Goal: Task Accomplishment & Management: Complete application form

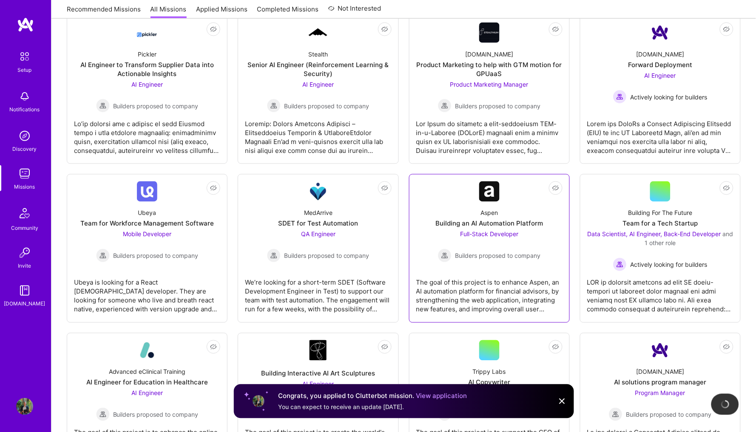
scroll to position [311, 0]
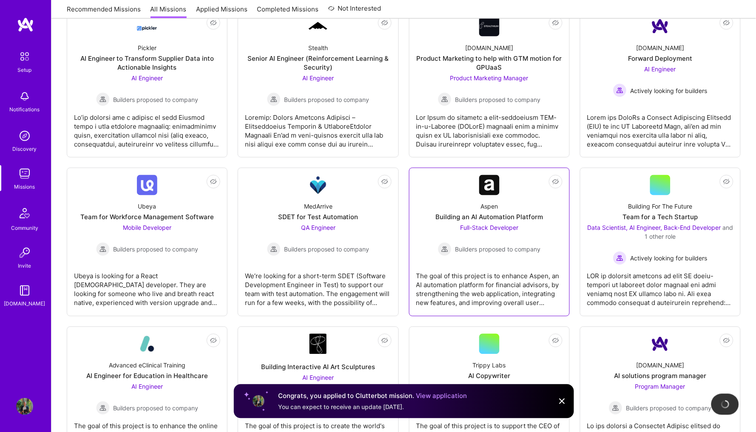
click at [492, 245] on span "Builders proposed to company" at bounding box center [497, 249] width 85 height 9
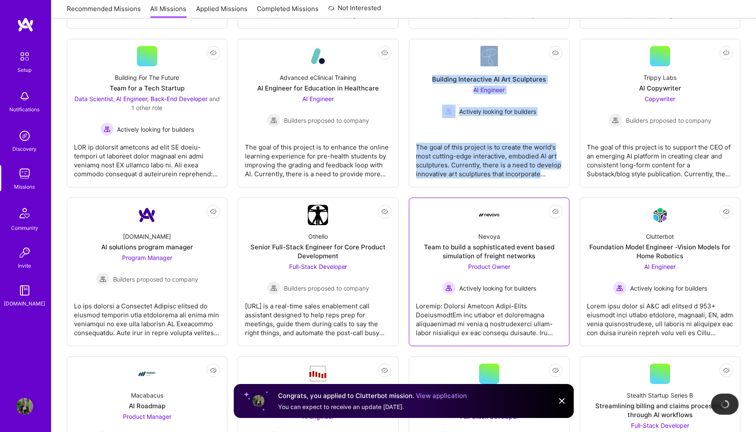
scroll to position [592, 0]
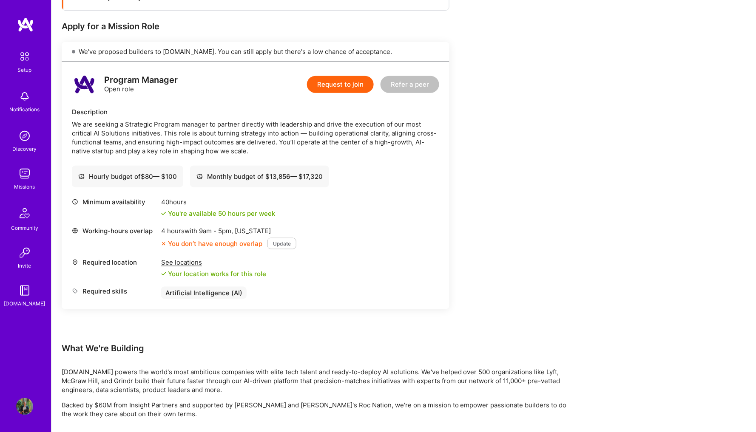
scroll to position [173, 0]
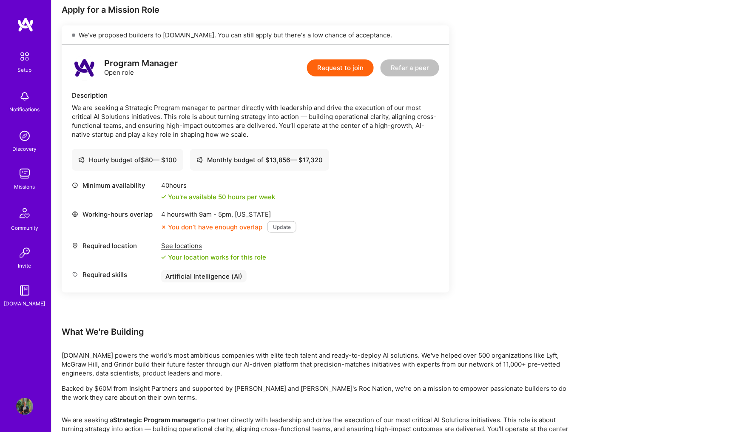
click at [277, 222] on button "Update" at bounding box center [281, 226] width 29 height 11
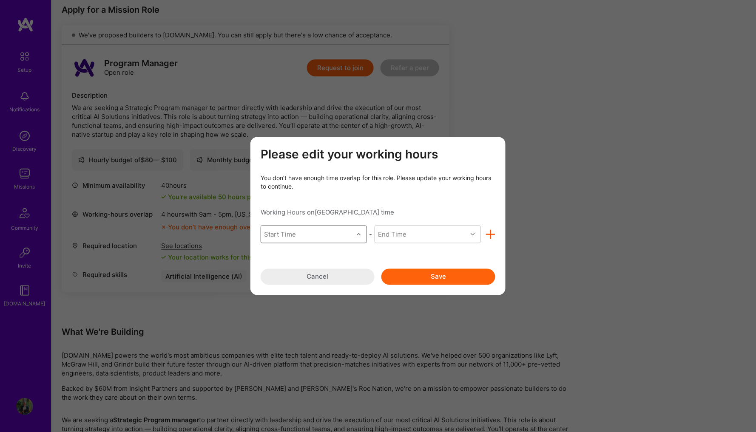
click at [333, 236] on div "Start Time" at bounding box center [307, 234] width 92 height 17
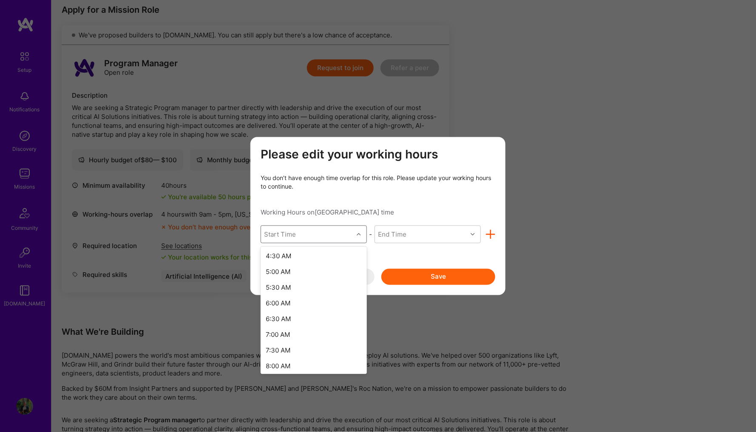
scroll to position [145, 0]
click at [313, 323] on div "7:00 AM" at bounding box center [314, 331] width 106 height 16
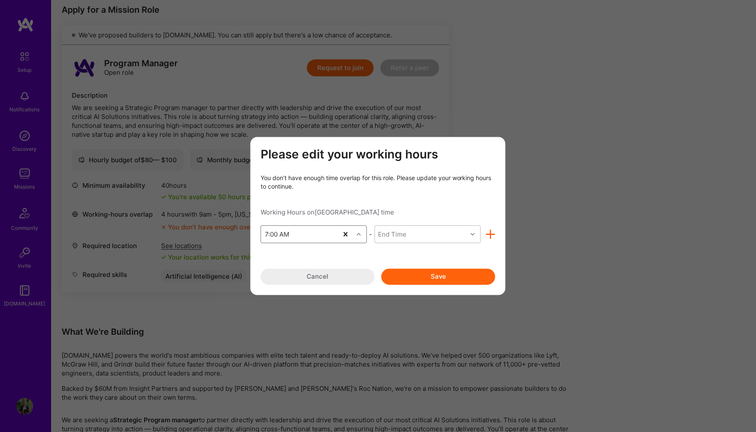
click at [415, 226] on div "End Time" at bounding box center [421, 234] width 92 height 17
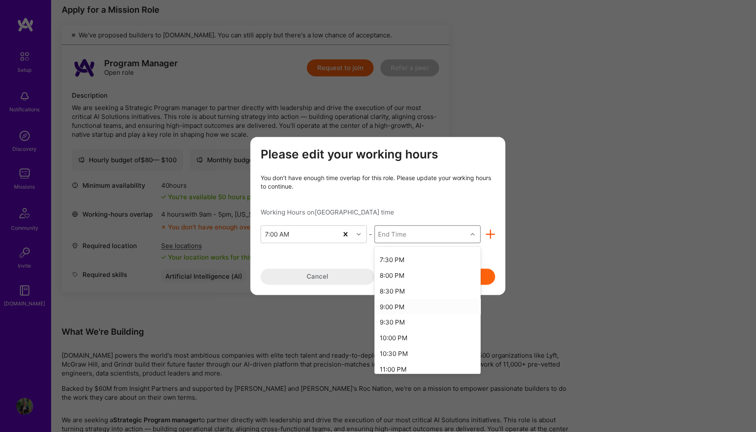
scroll to position [364, 0]
click at [404, 278] on div "7:30 PM" at bounding box center [427, 286] width 106 height 16
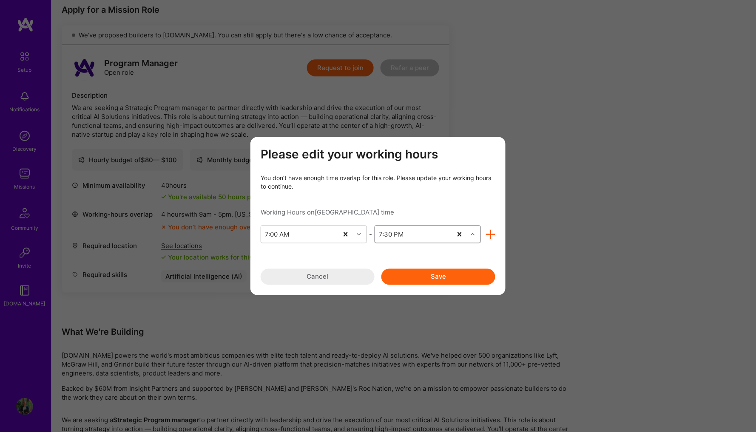
click at [460, 279] on button "Save" at bounding box center [438, 277] width 114 height 16
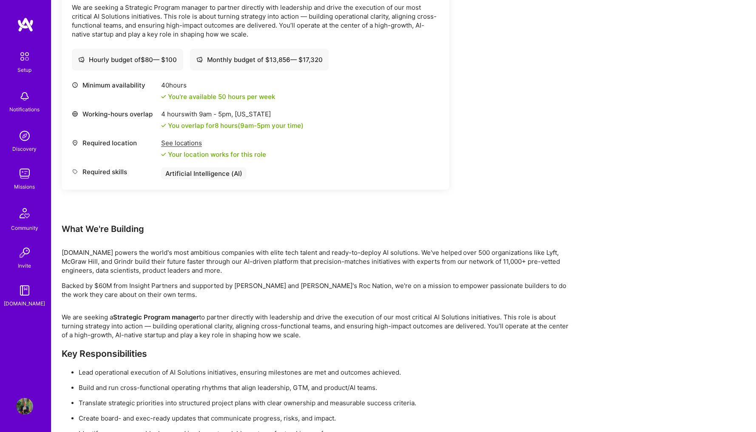
scroll to position [138, 0]
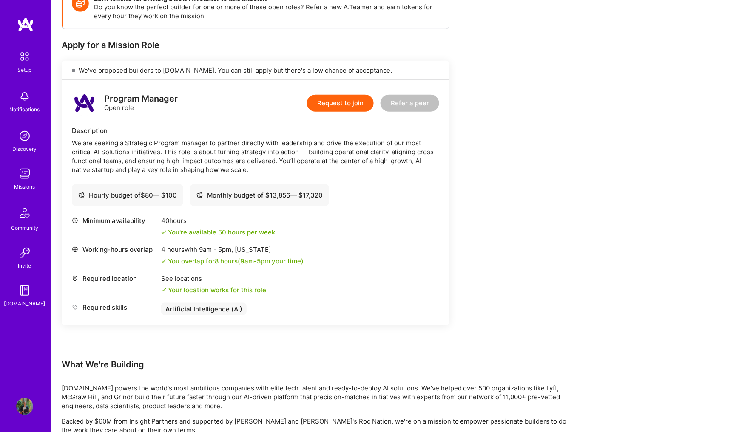
click at [328, 98] on button "Request to join" at bounding box center [340, 103] width 67 height 17
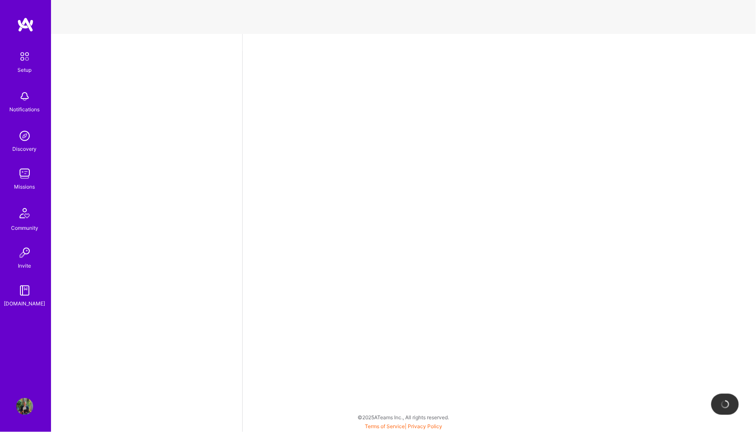
select select "CA"
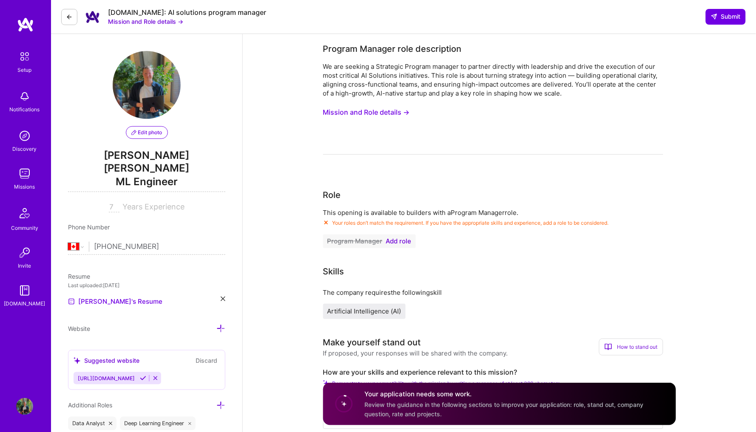
click at [406, 238] on span "Add role" at bounding box center [398, 241] width 25 height 7
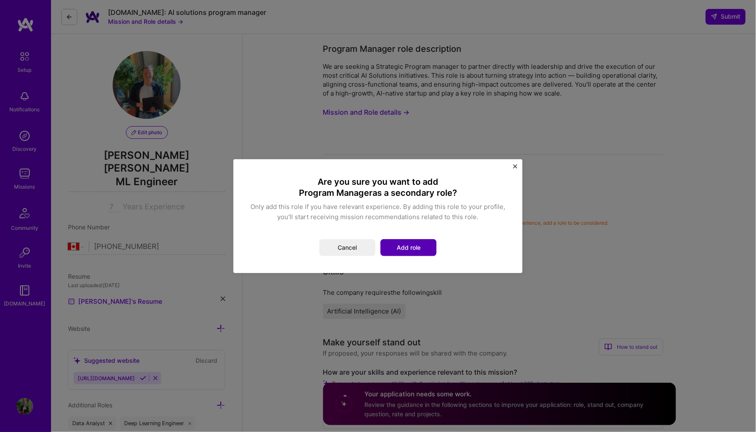
click at [434, 241] on button "Add role" at bounding box center [408, 247] width 56 height 17
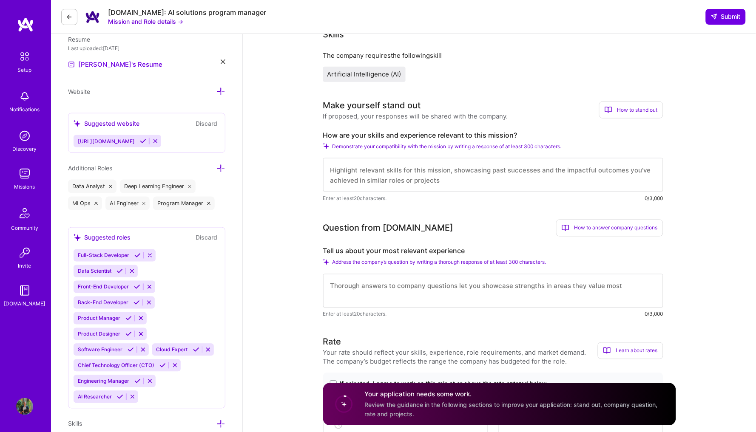
scroll to position [241, 0]
